Goal: Task Accomplishment & Management: Manage account settings

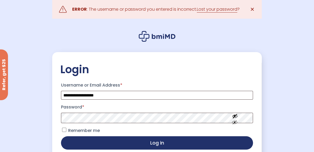
scroll to position [27, 0]
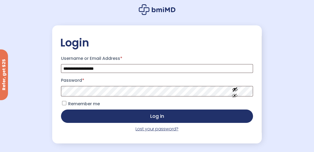
click at [145, 132] on link "Lost your password?" at bounding box center [157, 129] width 43 height 6
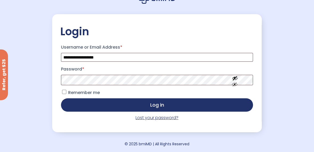
scroll to position [50, 0]
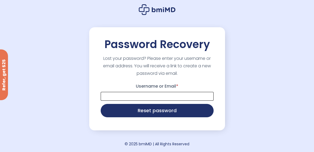
click at [109, 101] on input "Username or Email *" at bounding box center [157, 96] width 113 height 9
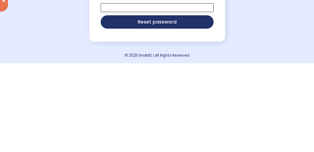
type input "**********"
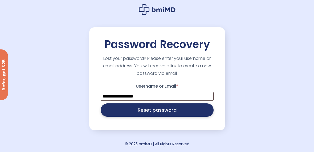
click at [125, 117] on button "Reset password" at bounding box center [157, 109] width 113 height 13
